Goal: Task Accomplishment & Management: Manage account settings

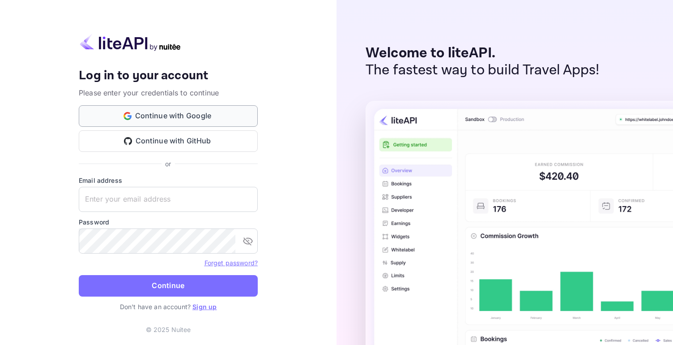
click at [165, 115] on button "Continue with Google" at bounding box center [168, 115] width 179 height 21
click at [177, 135] on button "Continue with GitHub" at bounding box center [168, 140] width 179 height 21
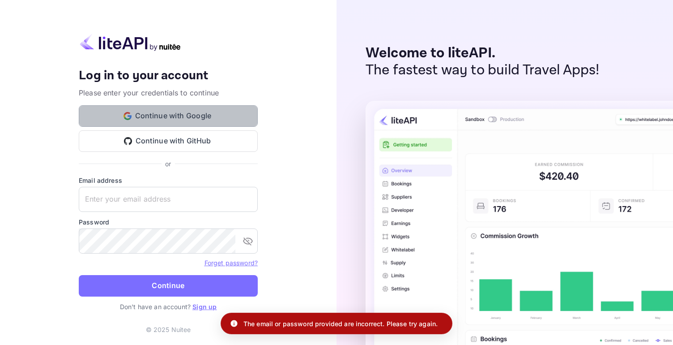
click at [195, 117] on button "Continue with Google" at bounding box center [168, 115] width 179 height 21
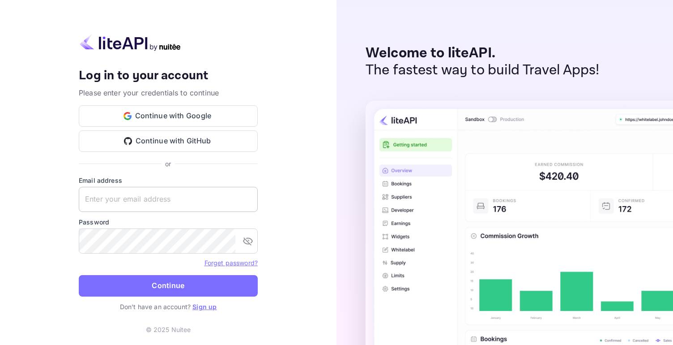
click at [155, 201] on input "text" at bounding box center [168, 199] width 179 height 25
type input "jos.attard92@hotmail.com"
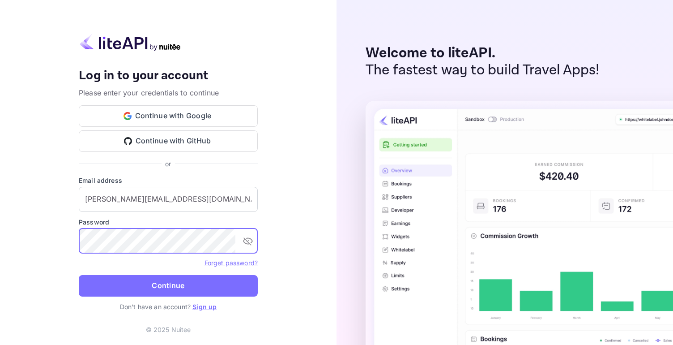
click at [79, 275] on button "Continue" at bounding box center [168, 285] width 179 height 21
click at [247, 241] on icon "toggle password visibility" at bounding box center [248, 241] width 10 height 8
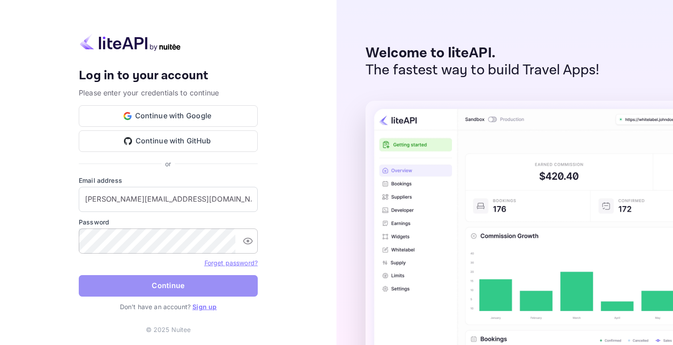
click at [147, 282] on button "Continue" at bounding box center [168, 285] width 179 height 21
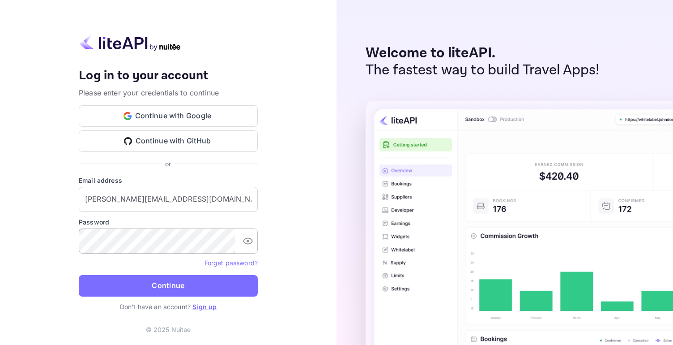
click at [202, 309] on link "Sign up" at bounding box center [204, 307] width 24 height 8
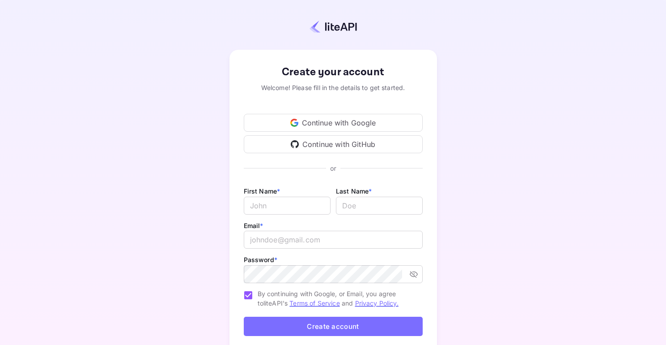
click at [347, 145] on div "Continue with GitHub" at bounding box center [333, 144] width 179 height 18
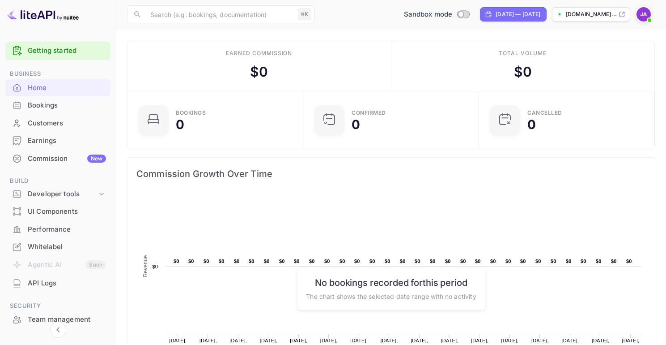
click at [50, 107] on div "Bookings" at bounding box center [67, 105] width 78 height 10
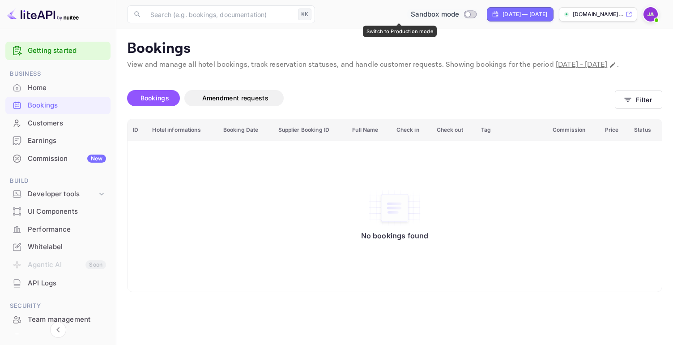
click at [459, 13] on input "Switch to Production mode" at bounding box center [468, 14] width 18 height 6
checkbox input "false"
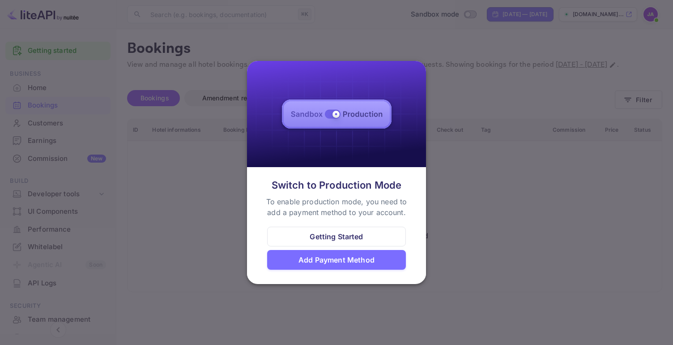
click at [314, 258] on div "Add Payment Method" at bounding box center [336, 259] width 76 height 11
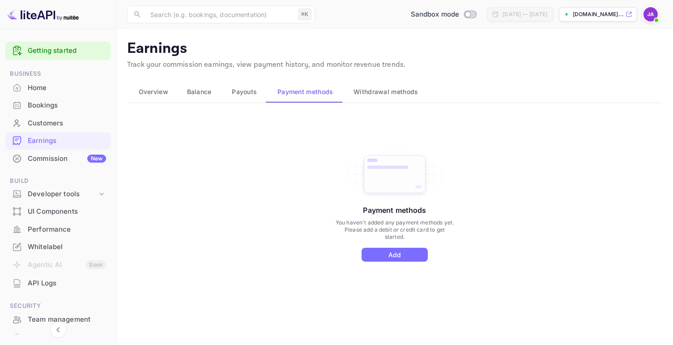
click at [152, 93] on span "Overview" at bounding box center [154, 91] width 30 height 11
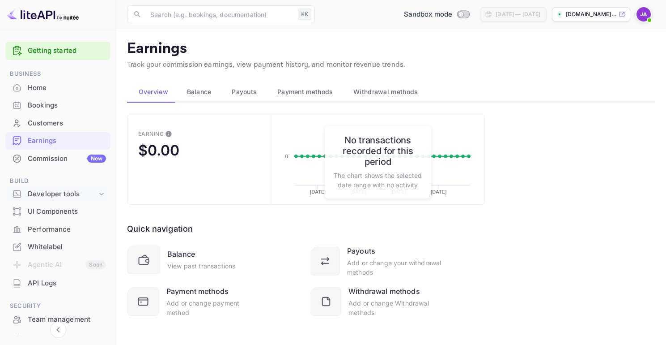
click at [91, 196] on div "Developer tools" at bounding box center [62, 194] width 69 height 10
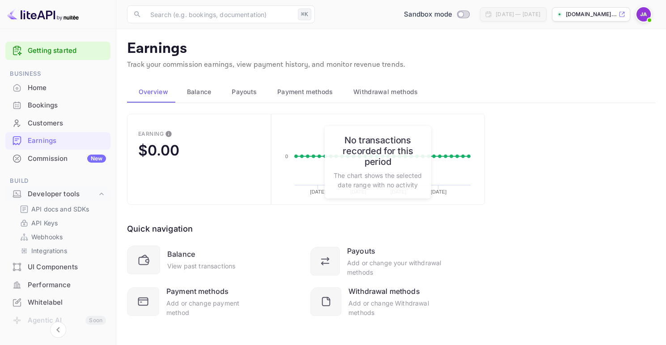
click at [45, 83] on div "Home" at bounding box center [67, 88] width 78 height 10
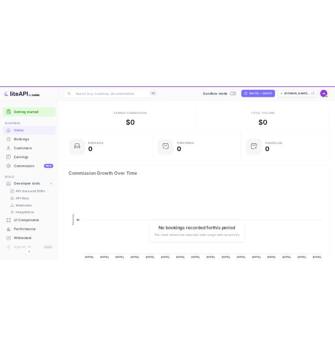
scroll to position [139, 164]
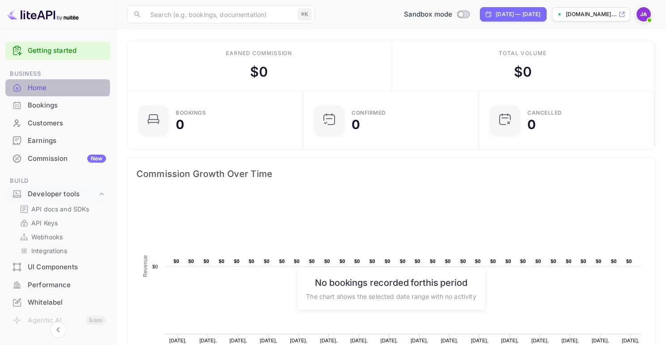
click at [42, 87] on div "Home" at bounding box center [67, 88] width 78 height 10
click at [36, 19] on img at bounding box center [43, 14] width 72 height 14
click at [597, 18] on p "[DOMAIN_NAME]..." at bounding box center [591, 14] width 51 height 8
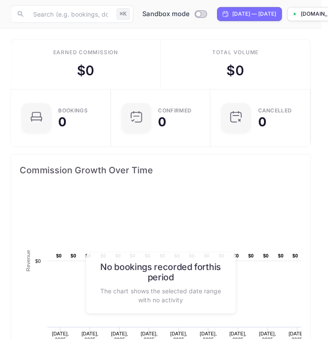
scroll to position [139, 299]
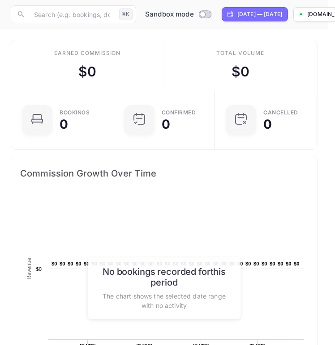
click at [192, 40] on div "Total volume $ 0" at bounding box center [240, 65] width 153 height 51
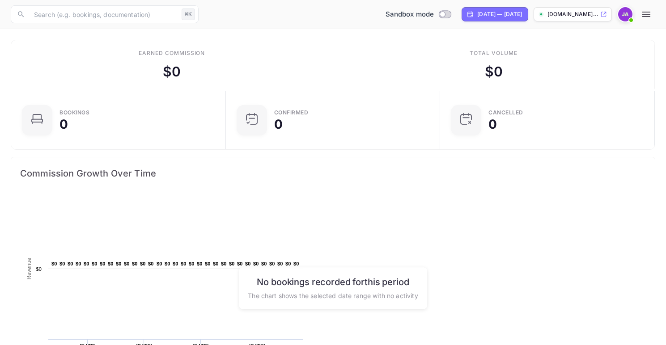
scroll to position [7, 7]
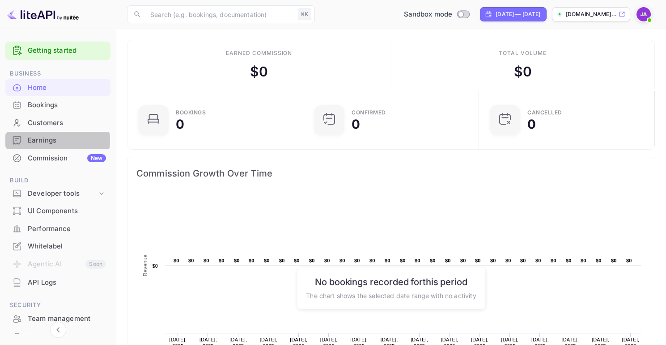
click at [47, 141] on div "Earnings" at bounding box center [67, 141] width 78 height 10
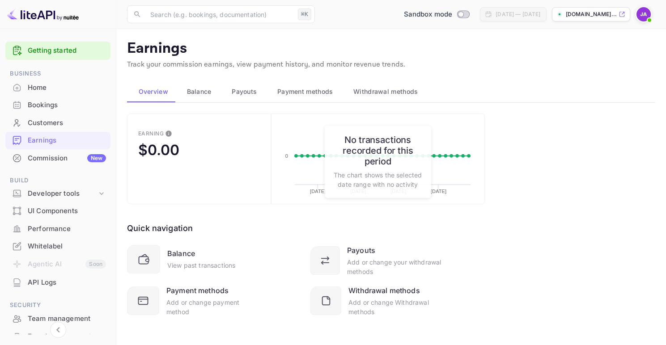
click at [69, 19] on img at bounding box center [43, 14] width 72 height 14
click at [70, 18] on img at bounding box center [43, 14] width 72 height 14
drag, startPoint x: 80, startPoint y: 20, endPoint x: 28, endPoint y: 14, distance: 52.7
click at [28, 14] on div at bounding box center [58, 14] width 116 height 29
drag, startPoint x: 82, startPoint y: 29, endPoint x: 81, endPoint y: 23, distance: 5.8
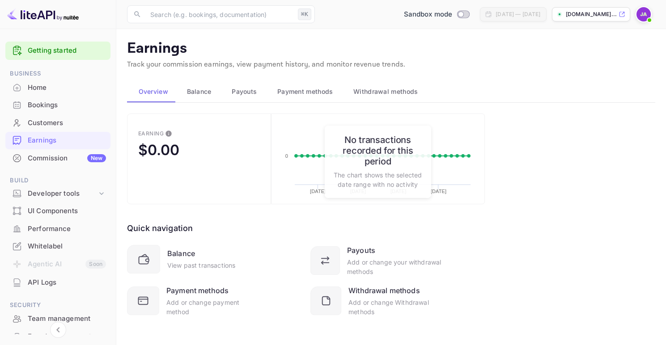
click at [82, 29] on div at bounding box center [58, 14] width 116 height 29
click at [68, 19] on div at bounding box center [58, 14] width 116 height 29
click at [66, 18] on img at bounding box center [43, 14] width 72 height 14
click at [67, 18] on img at bounding box center [43, 14] width 72 height 14
click at [51, 16] on img at bounding box center [43, 14] width 72 height 14
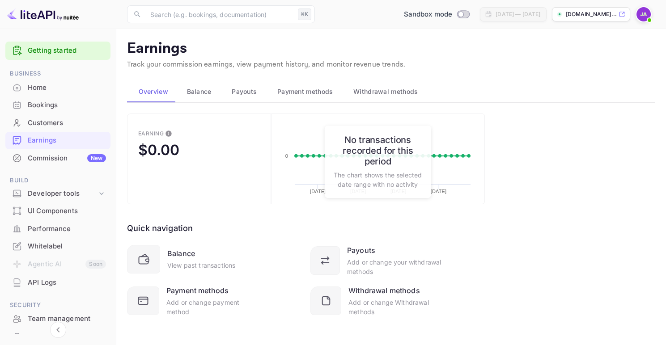
click at [16, 16] on img at bounding box center [43, 14] width 72 height 14
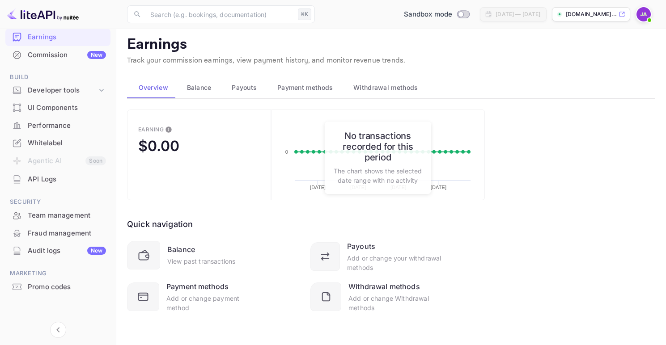
scroll to position [43, 0]
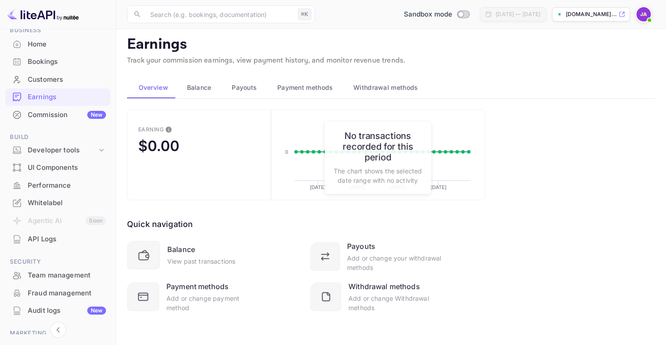
click at [50, 167] on div "UI Components" at bounding box center [67, 168] width 78 height 10
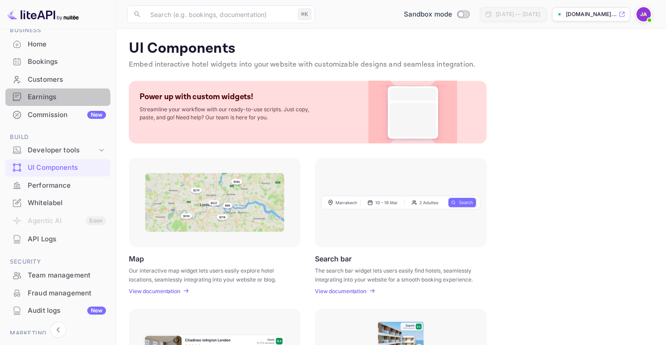
click at [52, 102] on div "Earnings" at bounding box center [57, 97] width 105 height 17
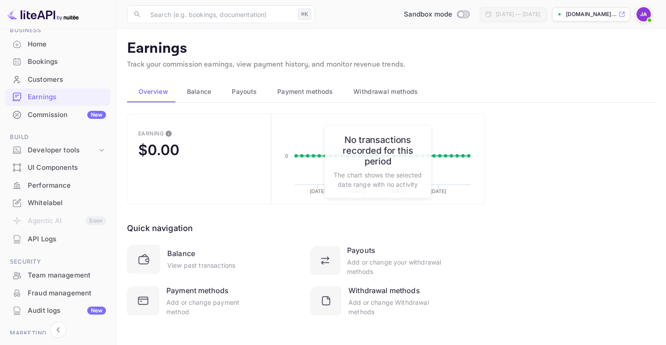
click at [572, 218] on div "Earning $0.00 Created with Highcharts 10.3.3 09/01/2025 09/08/2025 09/15/2025 0…" at bounding box center [391, 227] width 529 height 226
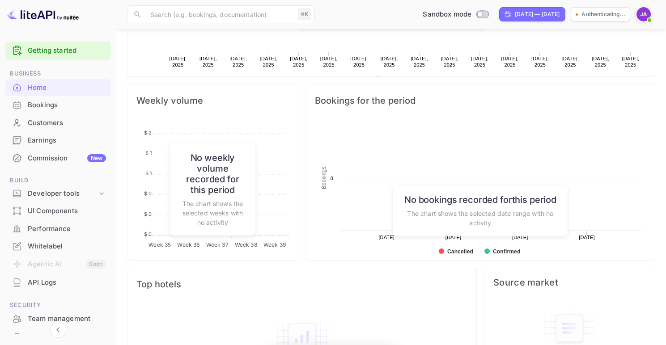
scroll to position [139, 164]
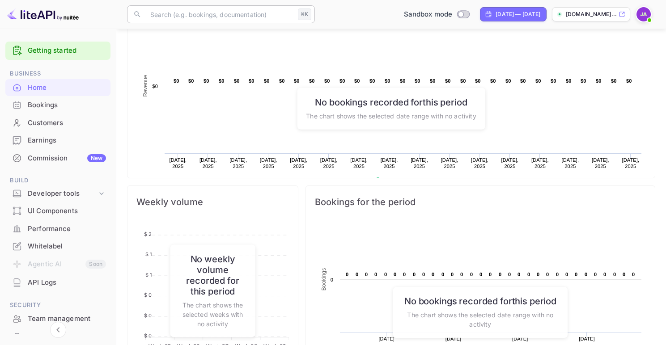
scroll to position [42, 0]
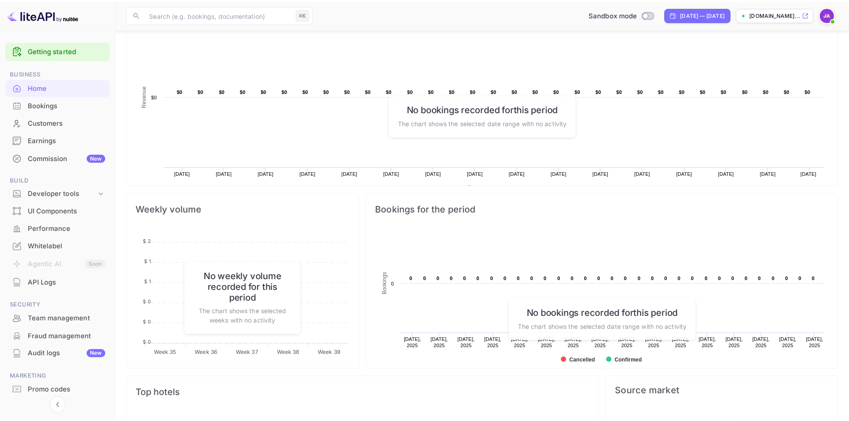
scroll to position [7, 7]
